Goal: Transaction & Acquisition: Purchase product/service

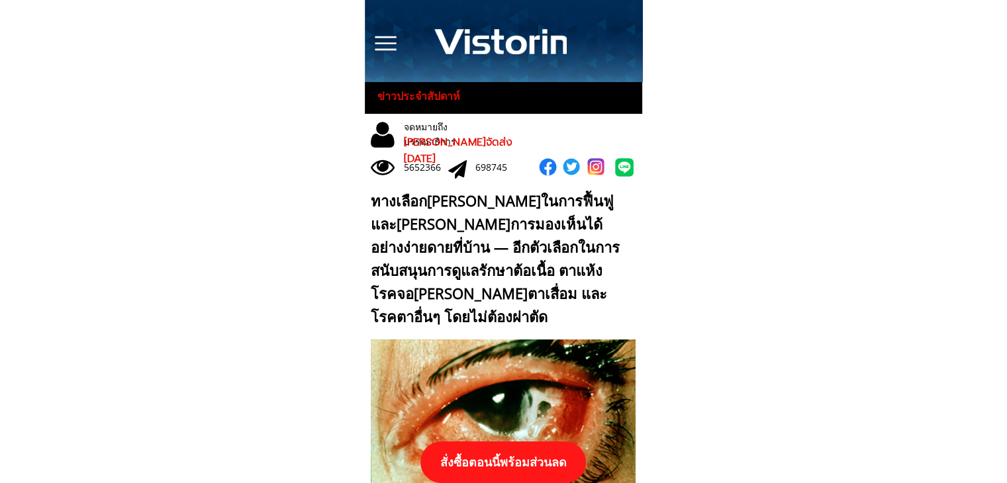
click at [519, 467] on p "สั่งซื้อตอนนี้พร้อมส่วนลด" at bounding box center [504, 463] width 166 height 42
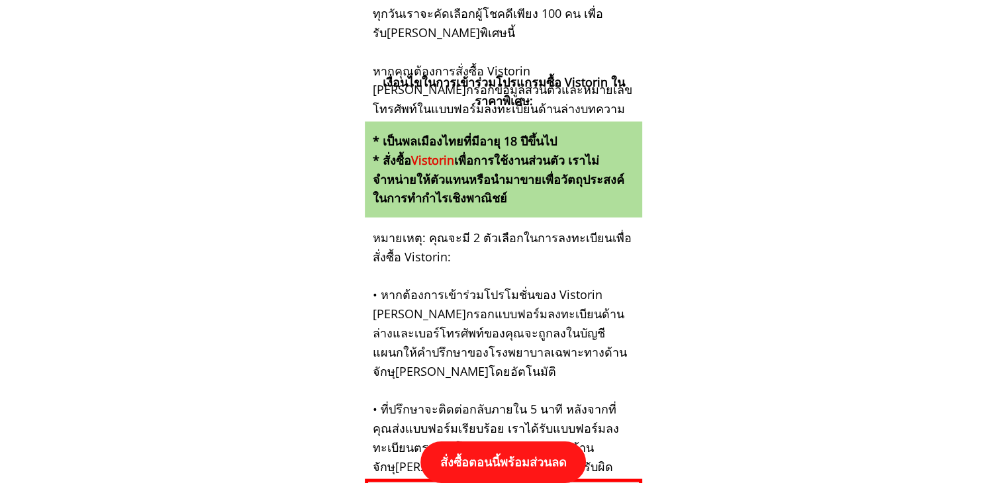
scroll to position [13754, 0]
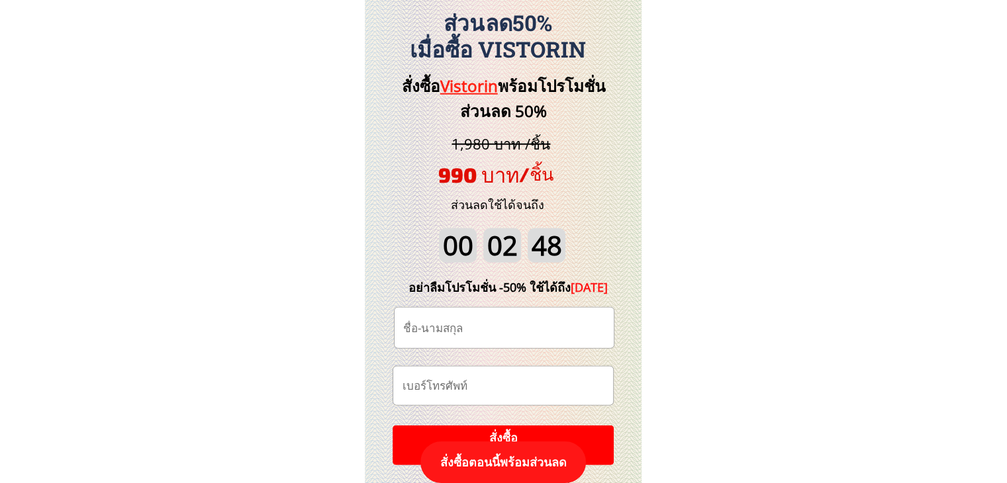
click at [509, 384] on input "tel" at bounding box center [503, 386] width 209 height 38
paste input "0934350047"
type input "0934350047"
click at [505, 324] on input "text" at bounding box center [504, 328] width 209 height 40
paste input "เทียนทอง แจ่มศรี"
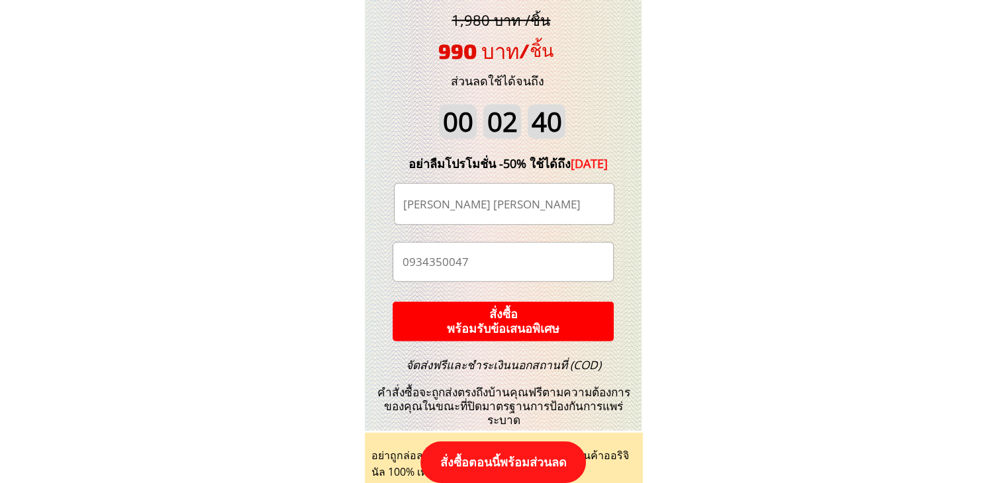
scroll to position [13887, 0]
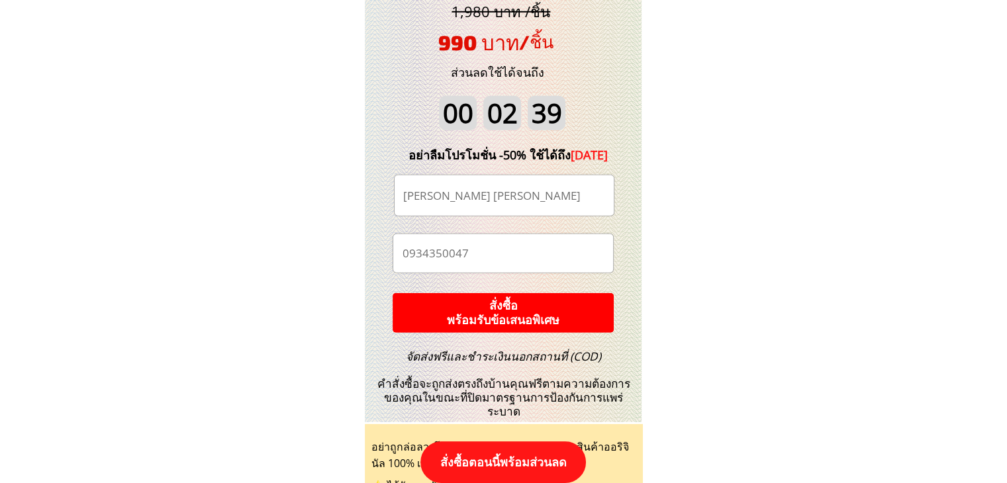
type input "เทียนทอง แจ่มศรี"
click at [552, 311] on p "สั่งซื้อ พร้อมรับข้อเสนอพิเศษ" at bounding box center [503, 313] width 236 height 42
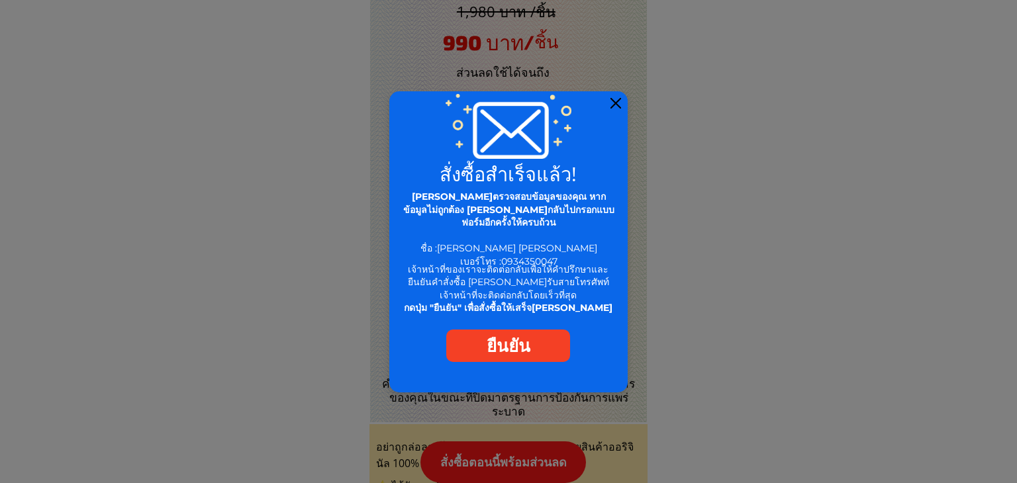
drag, startPoint x: 619, startPoint y: 101, endPoint x: 625, endPoint y: 123, distance: 22.7
click at [619, 105] on div at bounding box center [616, 103] width 11 height 11
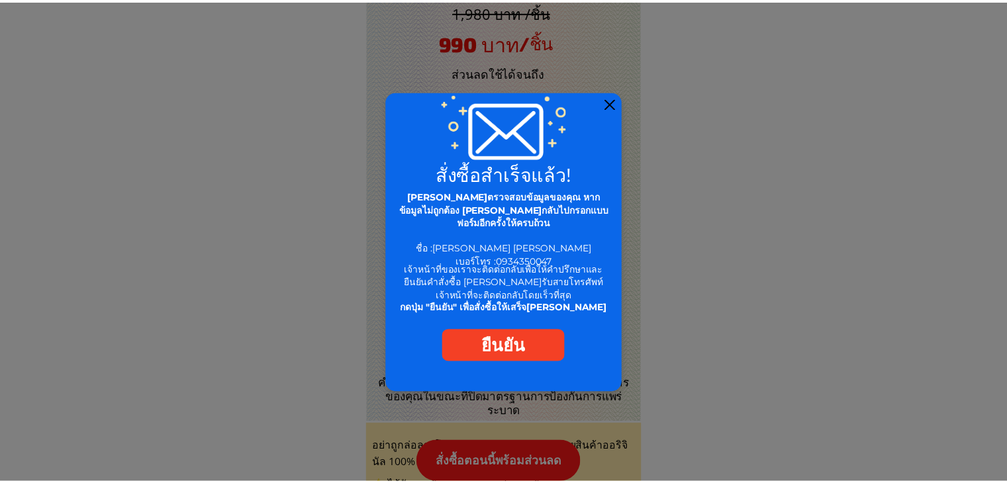
scroll to position [13887, 0]
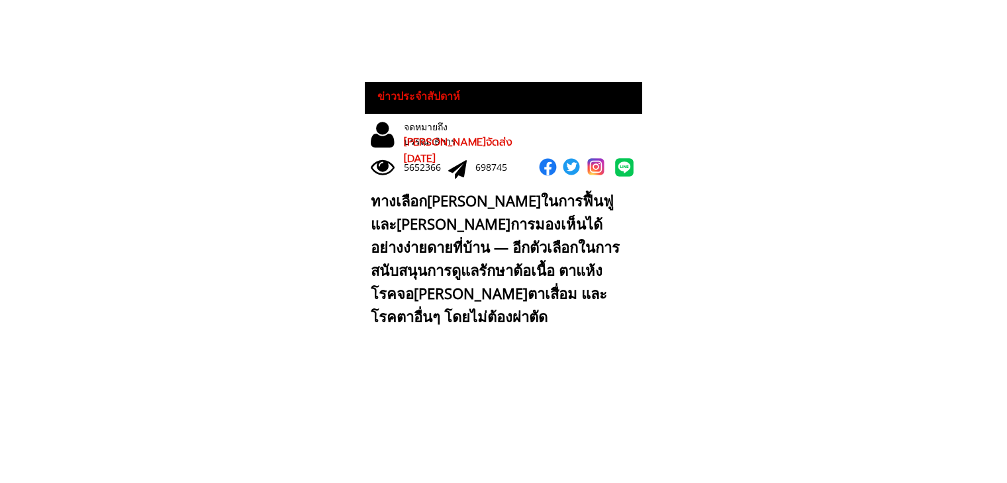
scroll to position [13887, 0]
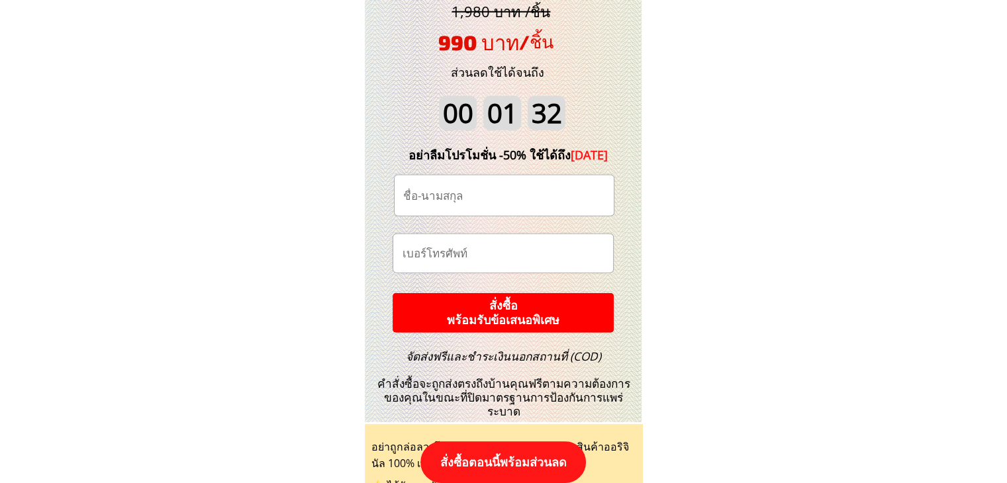
click at [525, 198] on input "text" at bounding box center [504, 196] width 209 height 40
paste input "[PERSON_NAME]"
type input "[PERSON_NAME]"
click at [484, 250] on input "tel" at bounding box center [503, 253] width 209 height 38
paste input "0819636561"
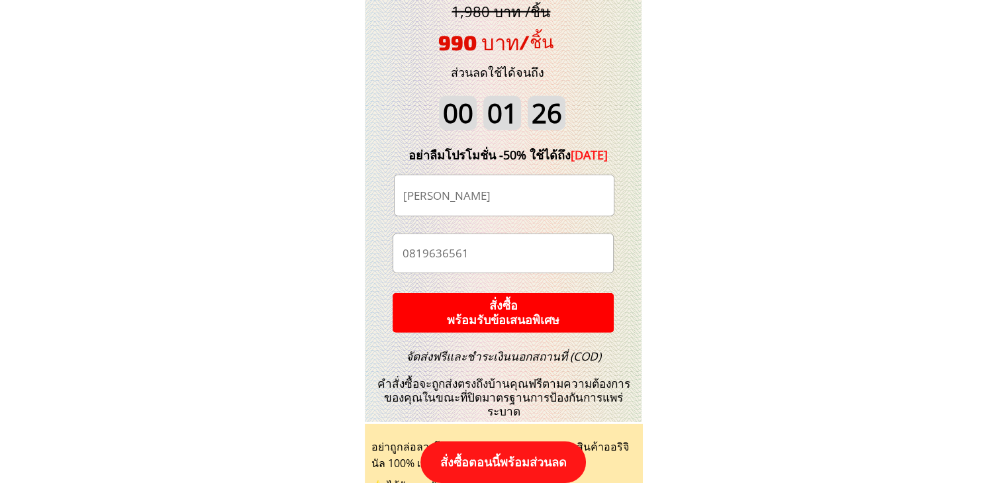
type input "0819636561"
click at [507, 316] on p "สั่งซื้อ พร้อมรับข้อเสนอพิเศษ" at bounding box center [503, 313] width 221 height 40
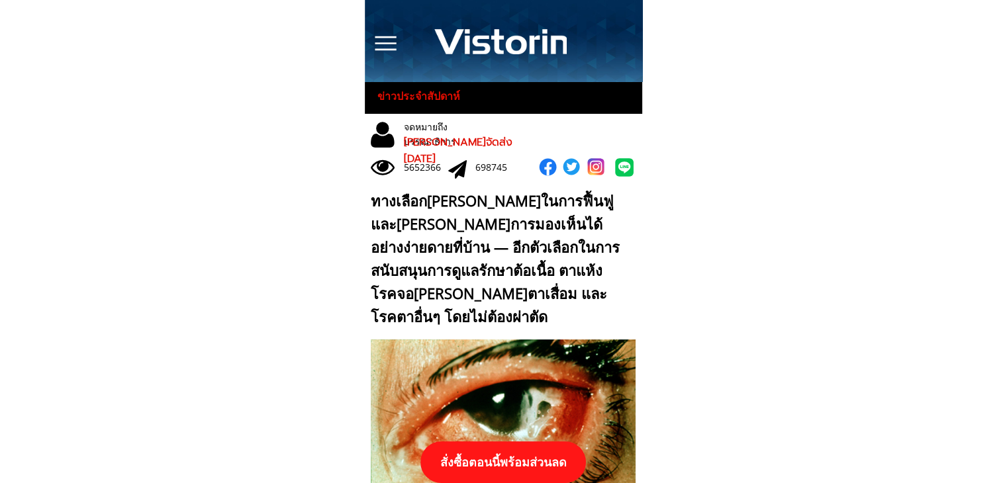
click at [525, 467] on p "สั่งซื้อตอนนี้พร้อมส่วนลด" at bounding box center [504, 463] width 166 height 42
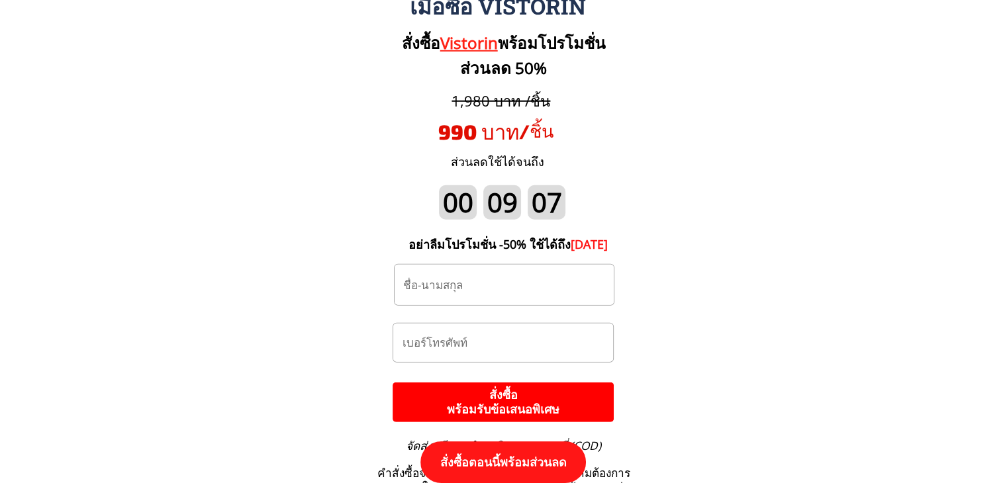
scroll to position [13820, 0]
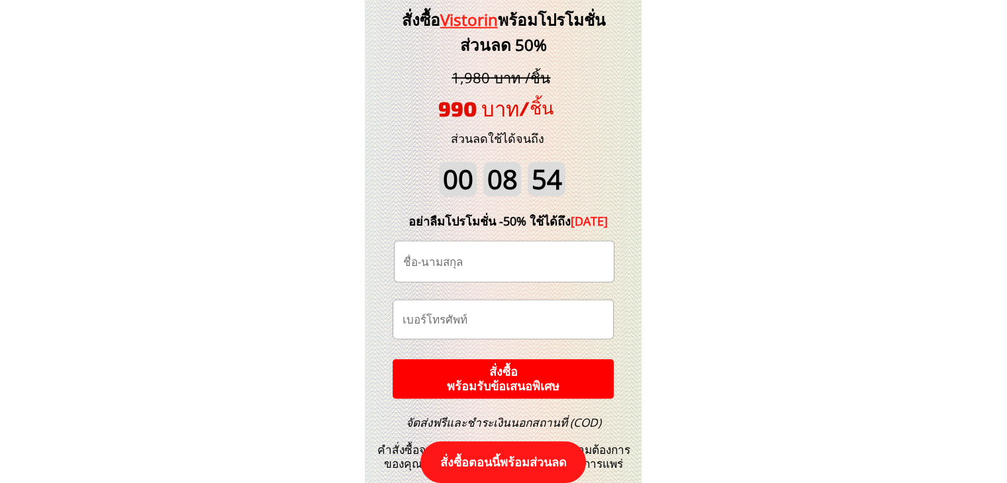
click at [476, 262] on input "text" at bounding box center [504, 262] width 209 height 40
paste input "[PERSON_NAME]"
type input "[PERSON_NAME]"
click at [461, 319] on input "tel" at bounding box center [503, 320] width 209 height 38
paste input "0819636561"
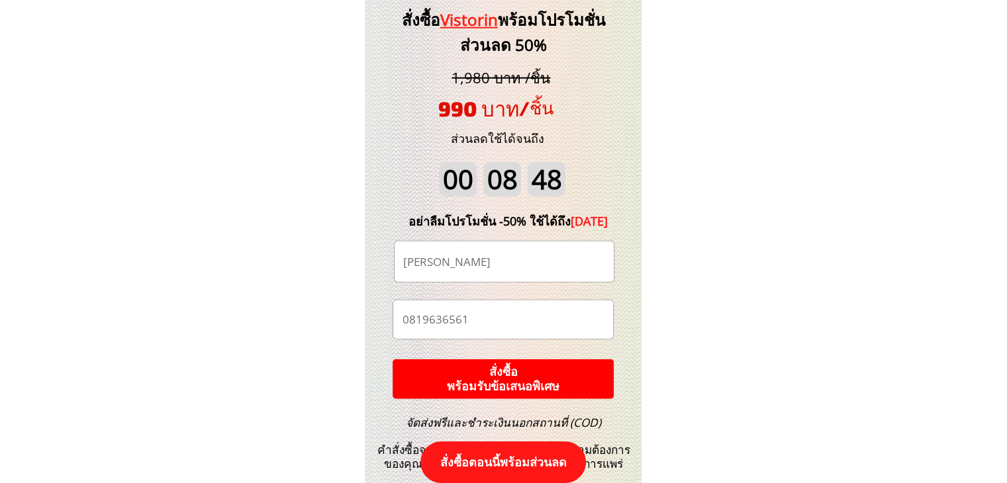
type input "0819636561"
click at [492, 368] on p "สั่งซื้อ พร้อมรับข้อเสนอพิเศษ" at bounding box center [503, 380] width 221 height 40
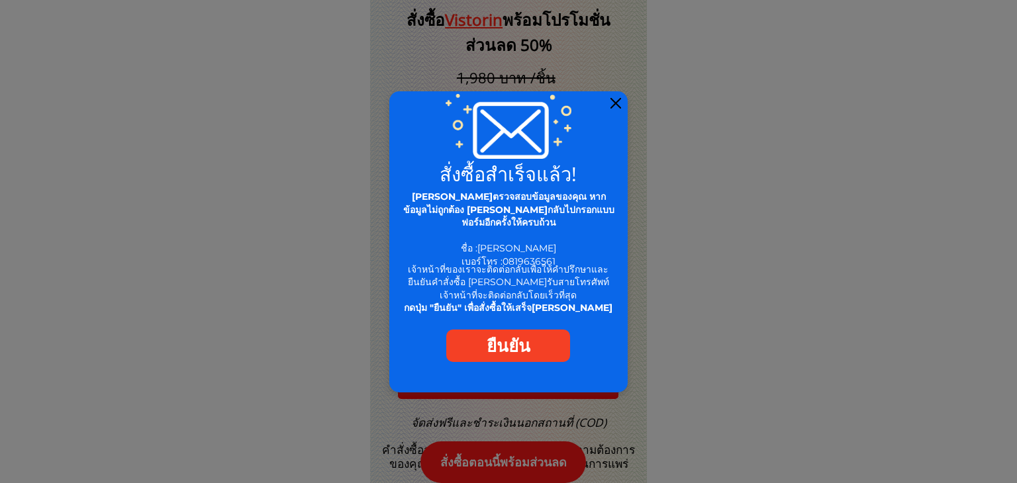
click at [616, 101] on div at bounding box center [616, 103] width 11 height 11
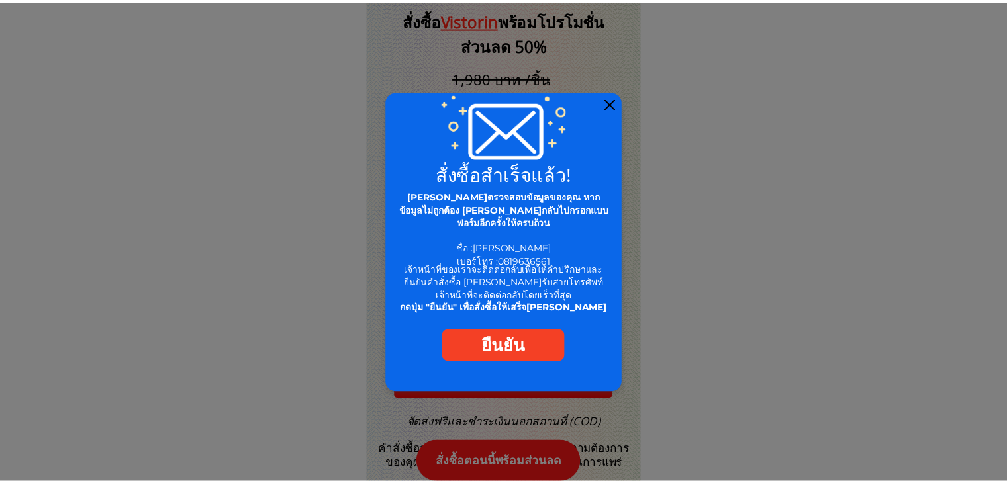
scroll to position [13820, 0]
